Goal: Find specific page/section: Find specific page/section

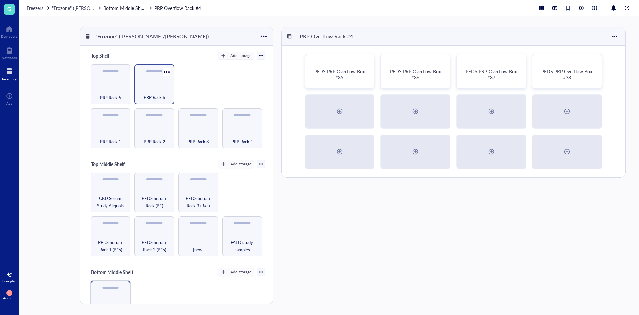
click at [149, 94] on span "PRP Rack 6" at bounding box center [155, 97] width 22 height 7
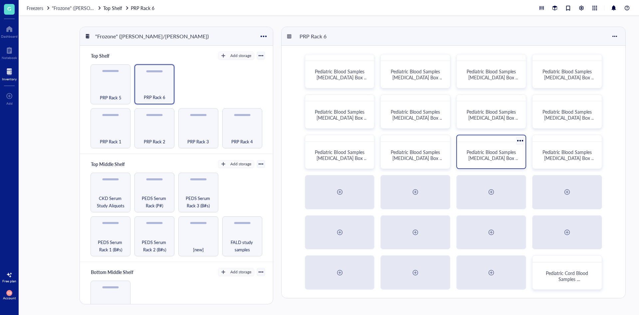
click at [488, 155] on span "Pediatric Blood Samples [MEDICAL_DATA] Box #130" at bounding box center [493, 157] width 53 height 19
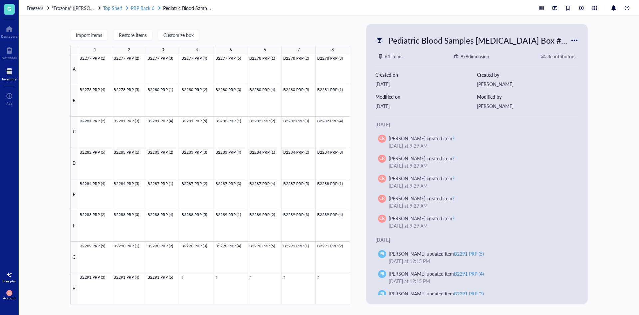
click at [143, 7] on span "PRP Rack 6" at bounding box center [143, 8] width 24 height 7
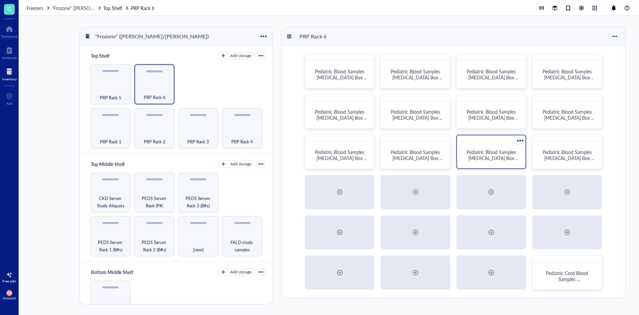
click at [506, 153] on span "Pediatric Blood Samples [MEDICAL_DATA] Box #130" at bounding box center [493, 157] width 53 height 19
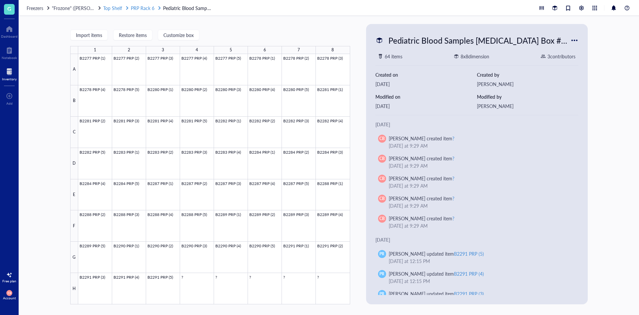
click at [150, 9] on span "PRP Rack 6" at bounding box center [143, 8] width 24 height 7
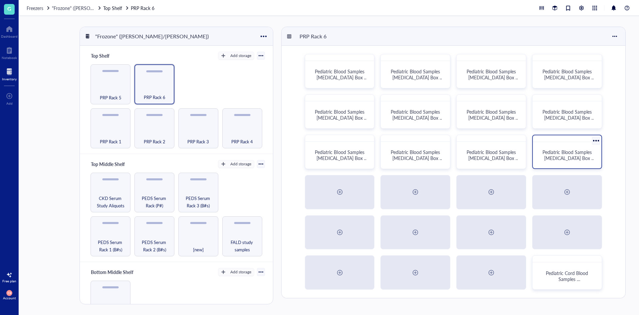
click at [571, 158] on span "Pediatric Blood Samples [MEDICAL_DATA] Box #131" at bounding box center [568, 157] width 53 height 19
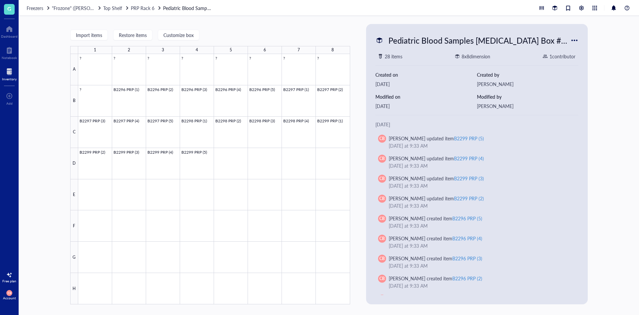
click at [149, 3] on div "Freezers "Frozone" ([PERSON_NAME]/[PERSON_NAME]) Top Shelf PRP Rack 6 Pediatric…" at bounding box center [329, 8] width 620 height 16
click at [150, 9] on span "PRP Rack 6" at bounding box center [143, 8] width 24 height 7
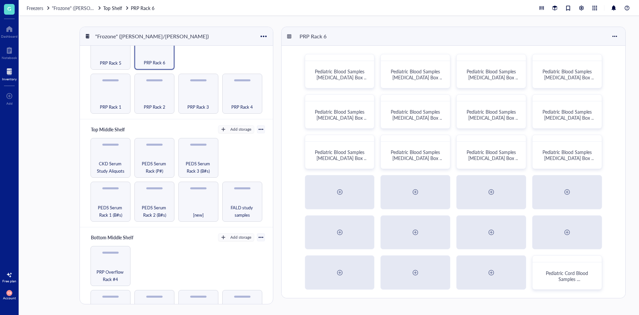
scroll to position [133, 0]
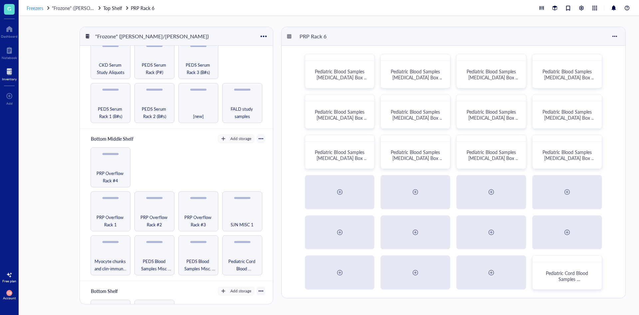
click at [34, 6] on span "Freezers" at bounding box center [35, 8] width 17 height 7
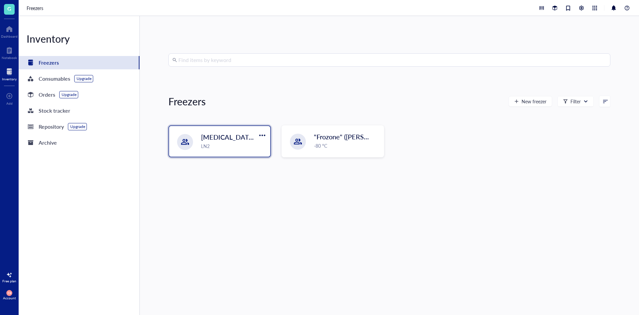
click at [230, 149] on div "LN2" at bounding box center [233, 145] width 65 height 7
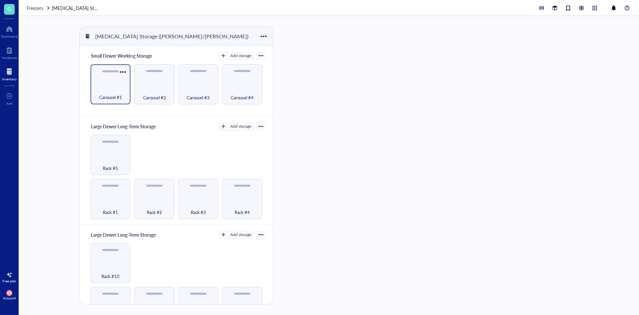
click at [117, 99] on span "Carousel #1" at bounding box center [110, 97] width 23 height 7
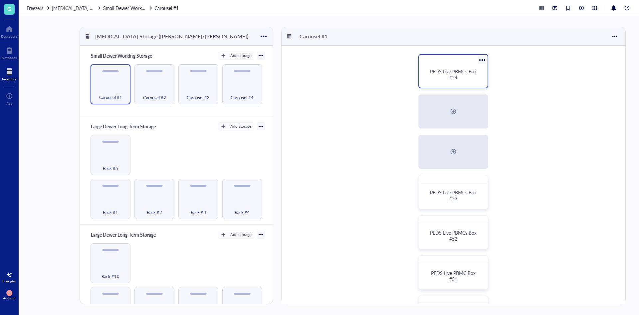
click at [457, 68] on div "PEDS Live PBMCs Box #54" at bounding box center [453, 74] width 63 height 21
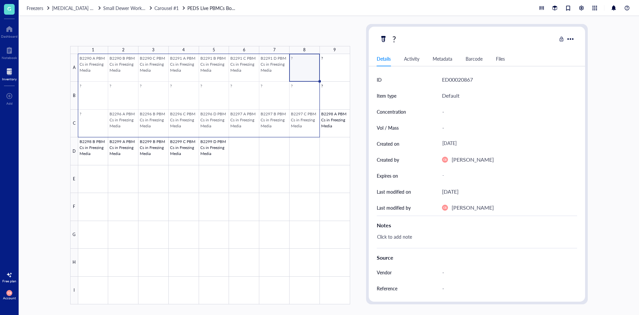
drag, startPoint x: 300, startPoint y: 67, endPoint x: 91, endPoint y: 122, distance: 215.9
click at [91, 122] on div at bounding box center [214, 179] width 272 height 250
click at [304, 156] on div at bounding box center [214, 179] width 272 height 250
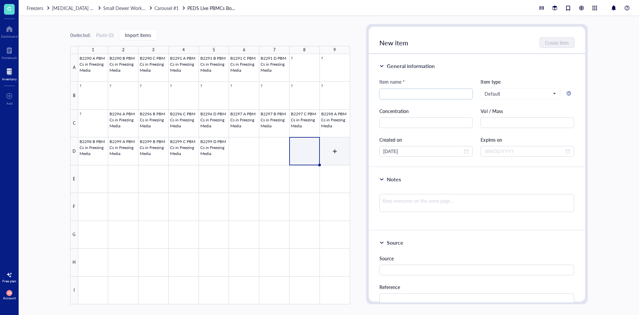
click at [329, 151] on div at bounding box center [214, 179] width 272 height 250
click at [43, 155] on div "0 selected: Paste ( 0 ) Import items 1 2 3 4 5 6 7 8 9 A B C D E F G H I B2290 …" at bounding box center [329, 165] width 620 height 299
click at [36, 11] on span "Freezers" at bounding box center [35, 8] width 17 height 7
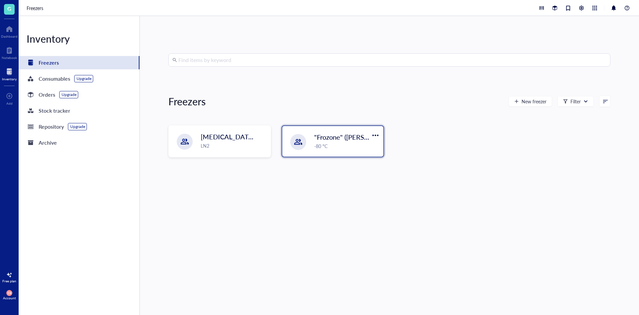
click at [340, 143] on div "-80 °C" at bounding box center [346, 145] width 65 height 7
